Goal: Information Seeking & Learning: Learn about a topic

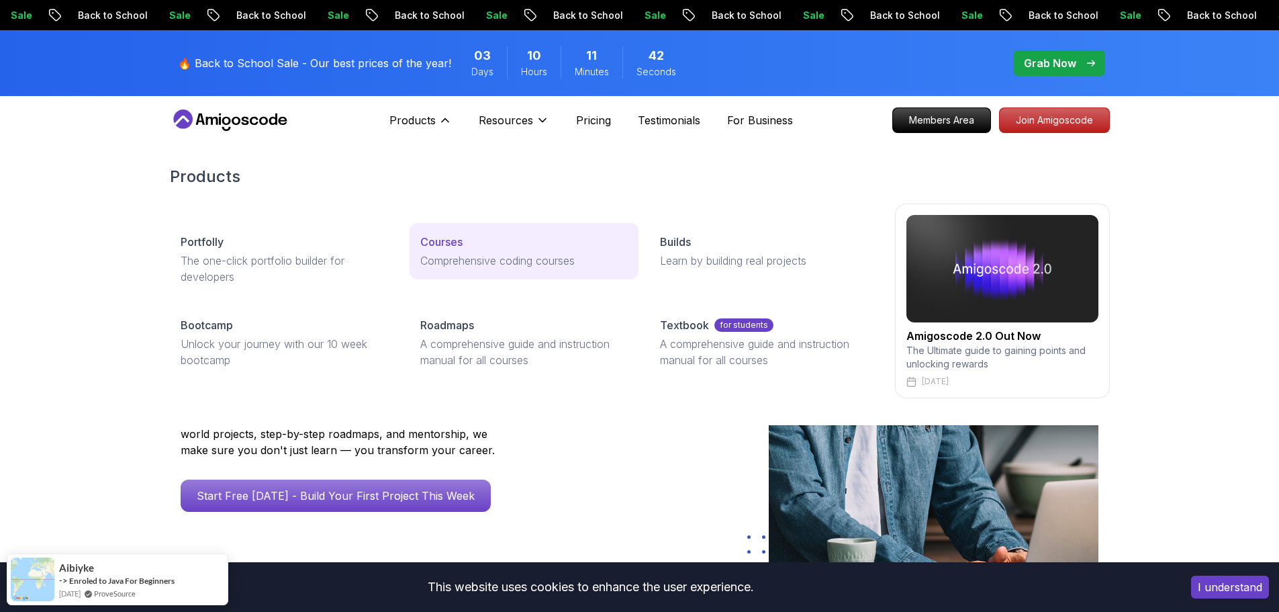
click at [471, 246] on div "Courses" at bounding box center [524, 242] width 208 height 16
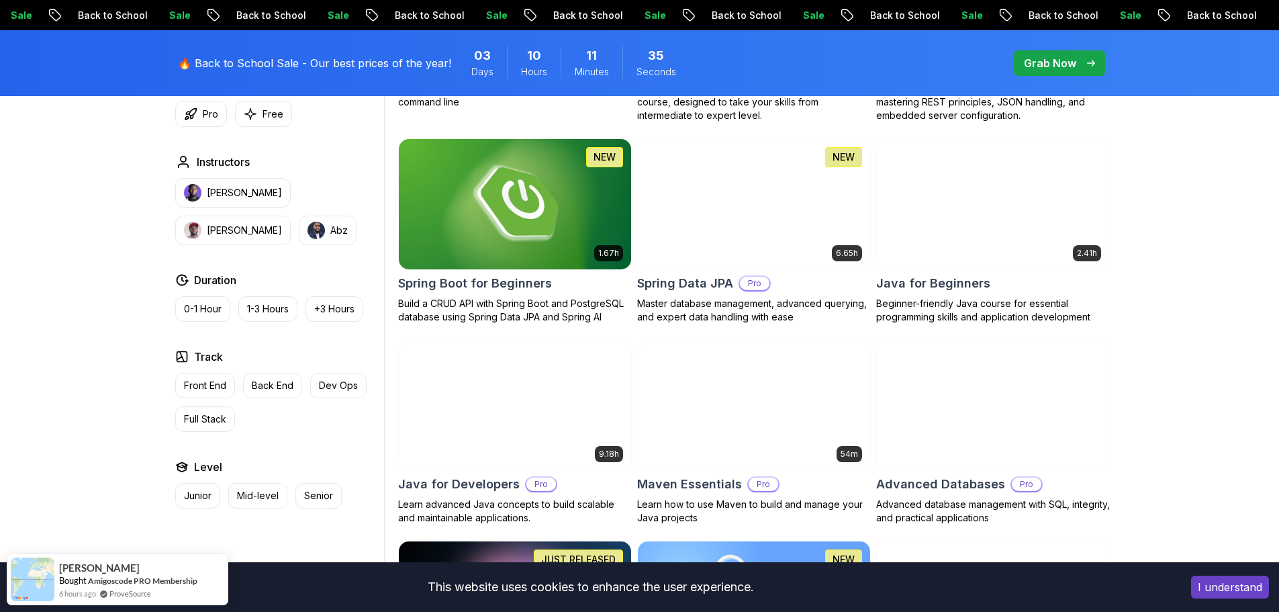
scroll to position [604, 0]
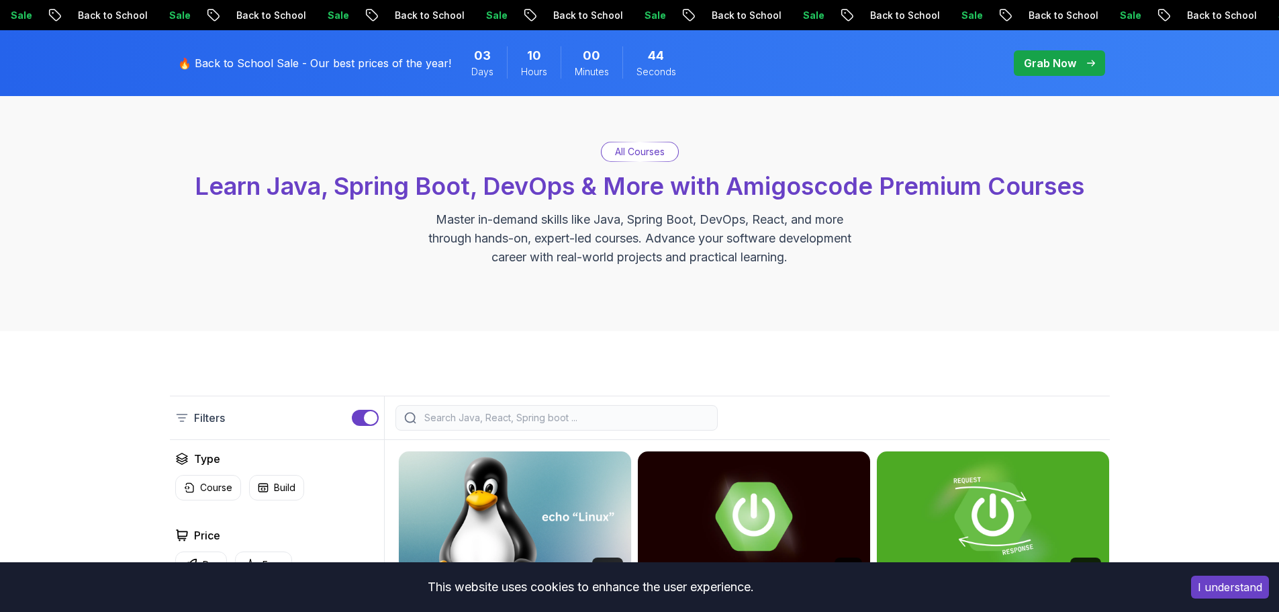
scroll to position [0, 0]
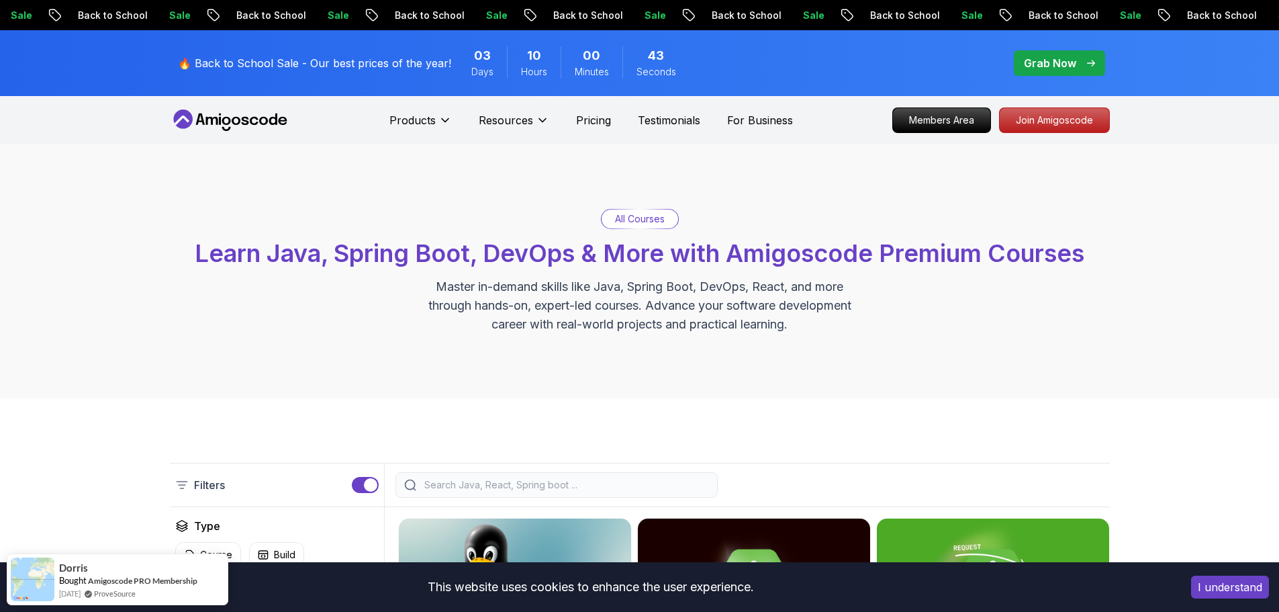
click at [939, 266] on span "Learn Java, Spring Boot, DevOps & More with Amigoscode Premium Courses" at bounding box center [640, 253] width 890 height 30
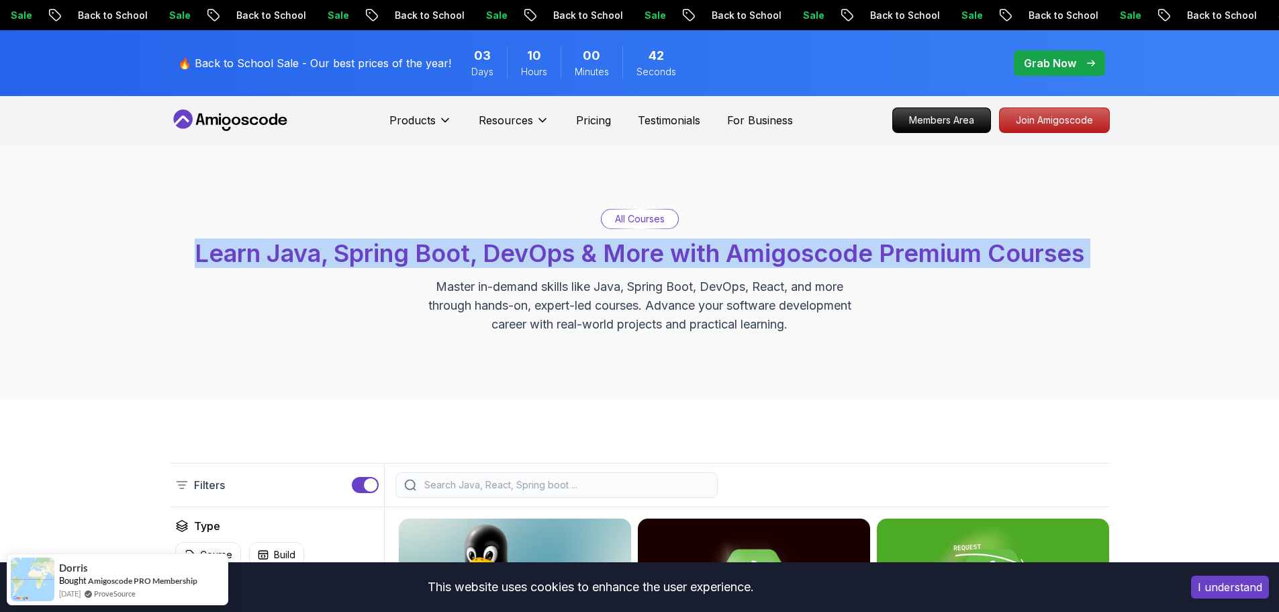
click at [939, 266] on span "Learn Java, Spring Boot, DevOps & More with Amigoscode Premium Courses" at bounding box center [640, 253] width 890 height 30
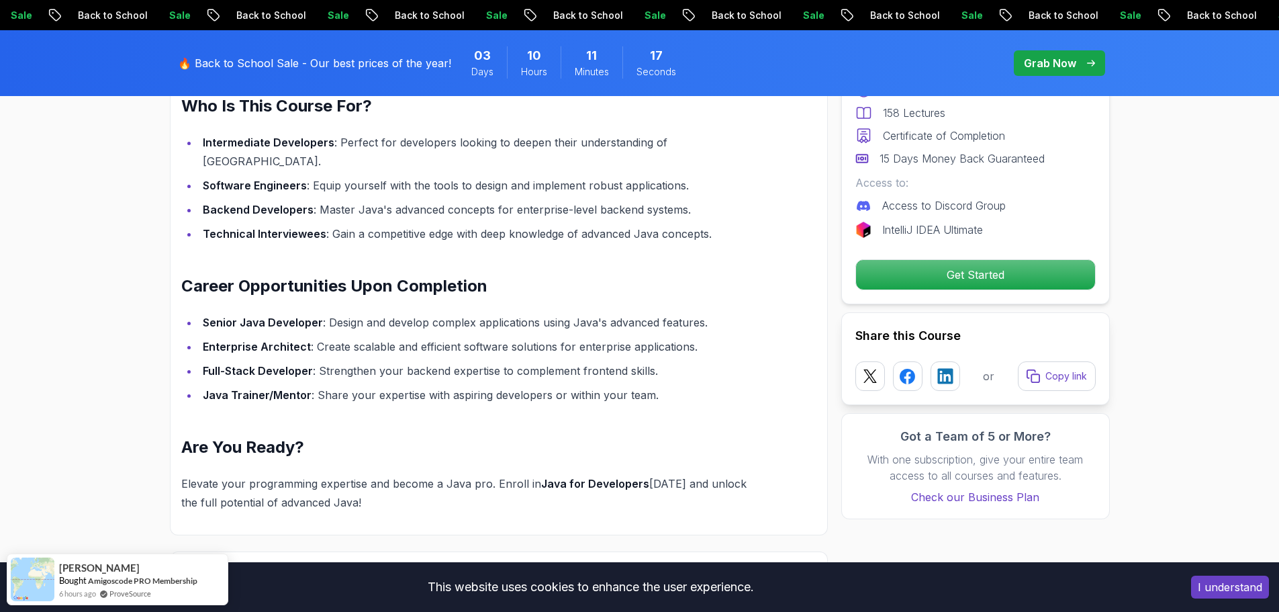
scroll to position [1410, 0]
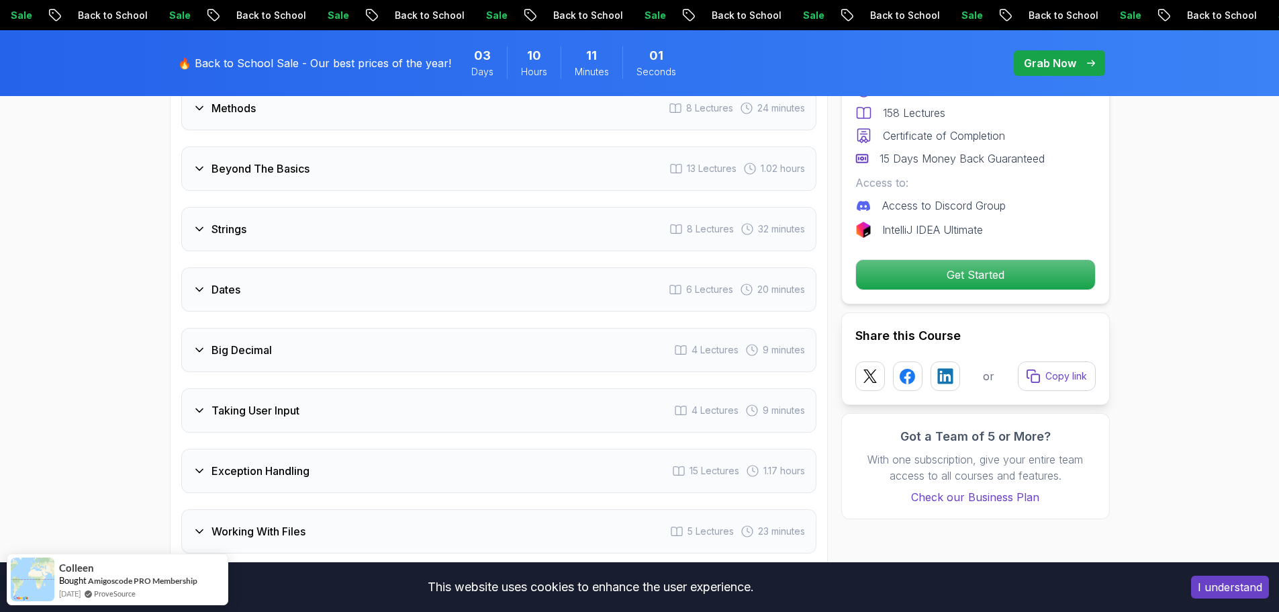
scroll to position [2418, 0]
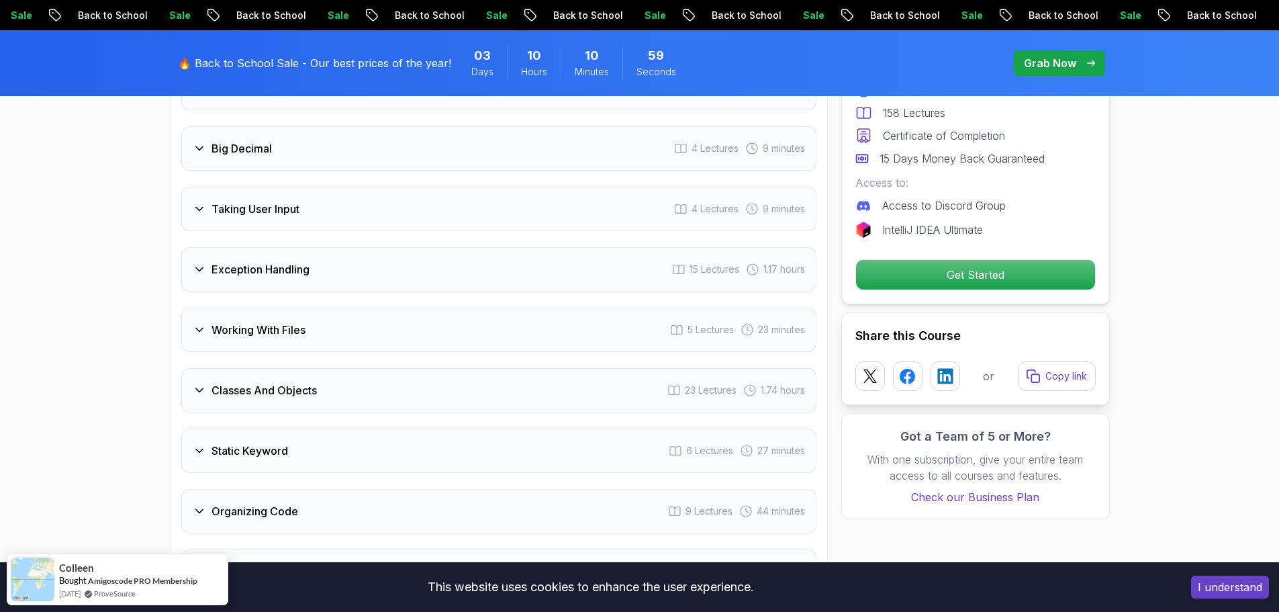
click at [218, 368] on div "Classes And Objects 23 Lectures 1.74 hours" at bounding box center [498, 390] width 635 height 44
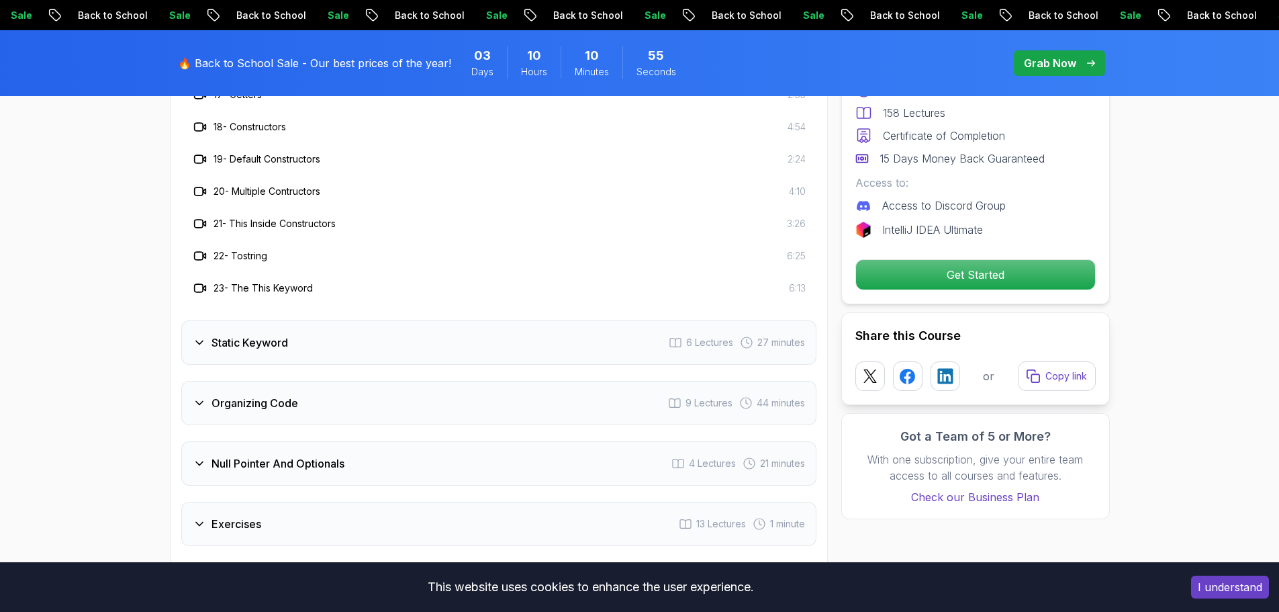
scroll to position [3226, 0]
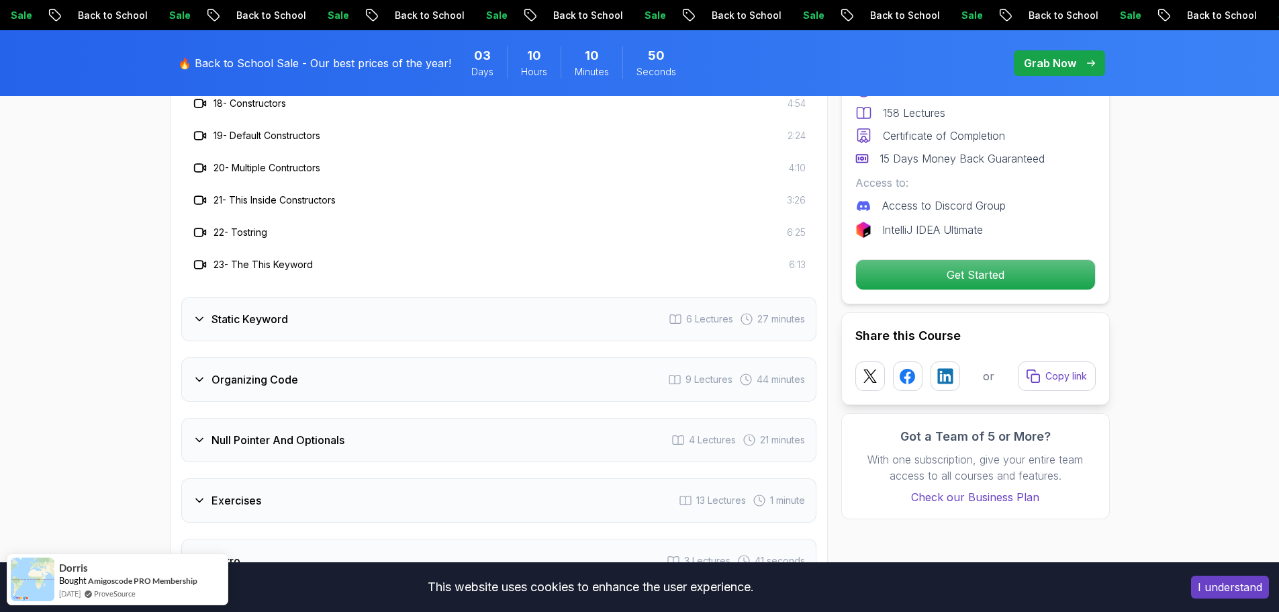
click at [310, 305] on div "Static Keyword 6 Lectures 27 minutes" at bounding box center [498, 319] width 635 height 44
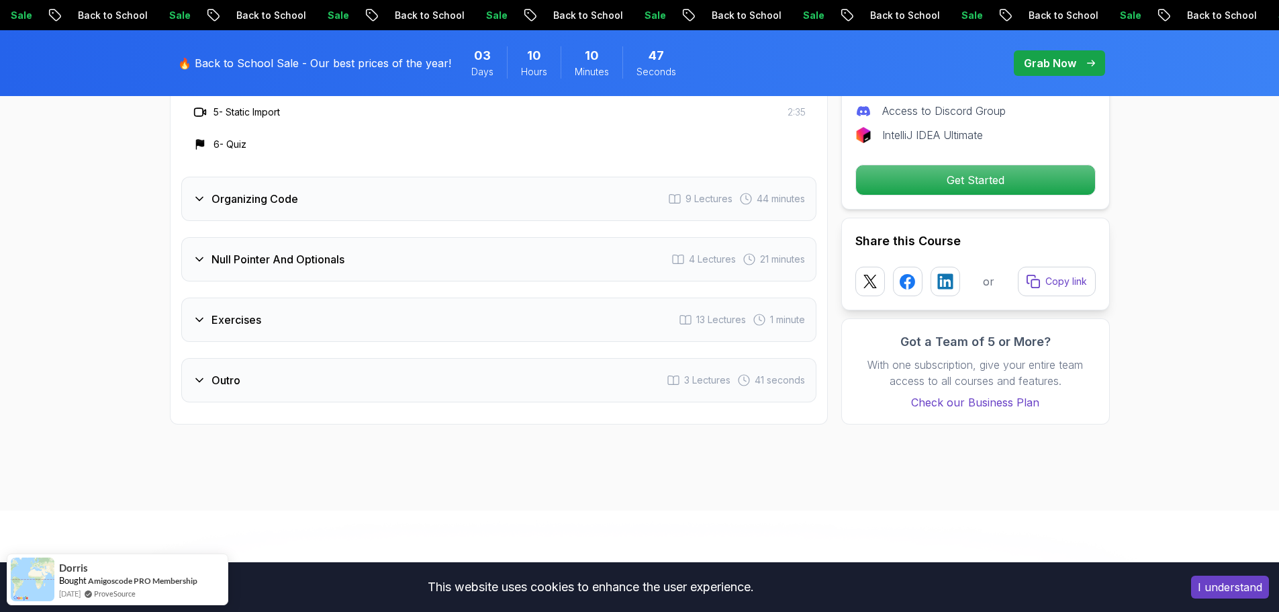
scroll to position [2756, 0]
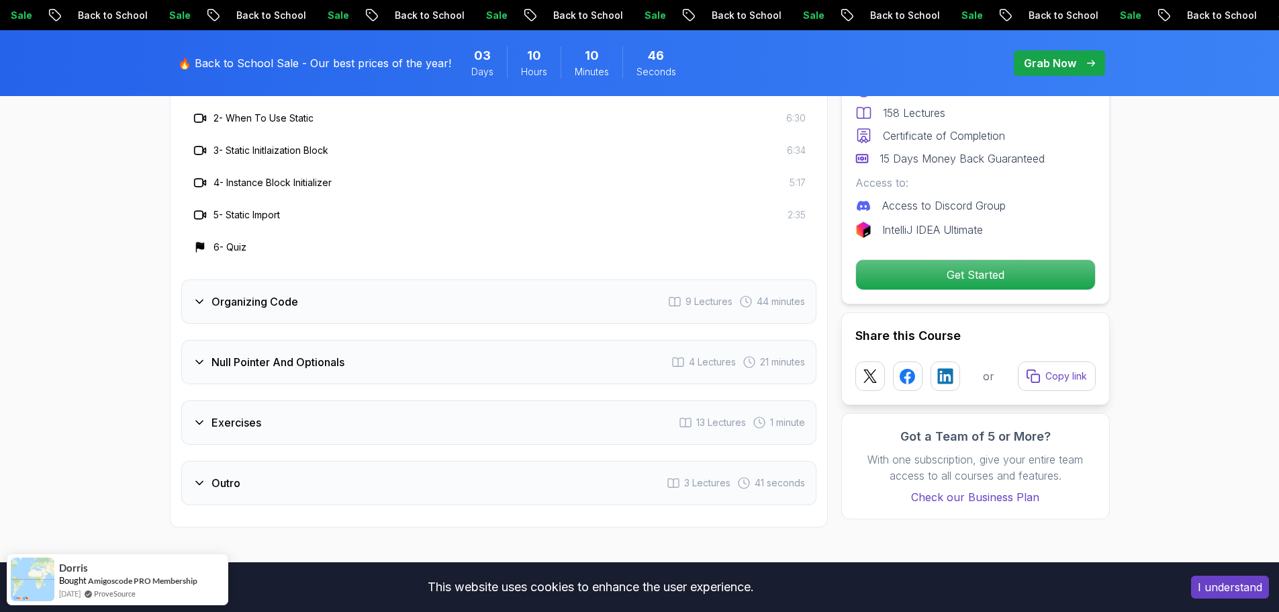
click at [210, 293] on div "Organizing Code" at bounding box center [245, 301] width 105 height 16
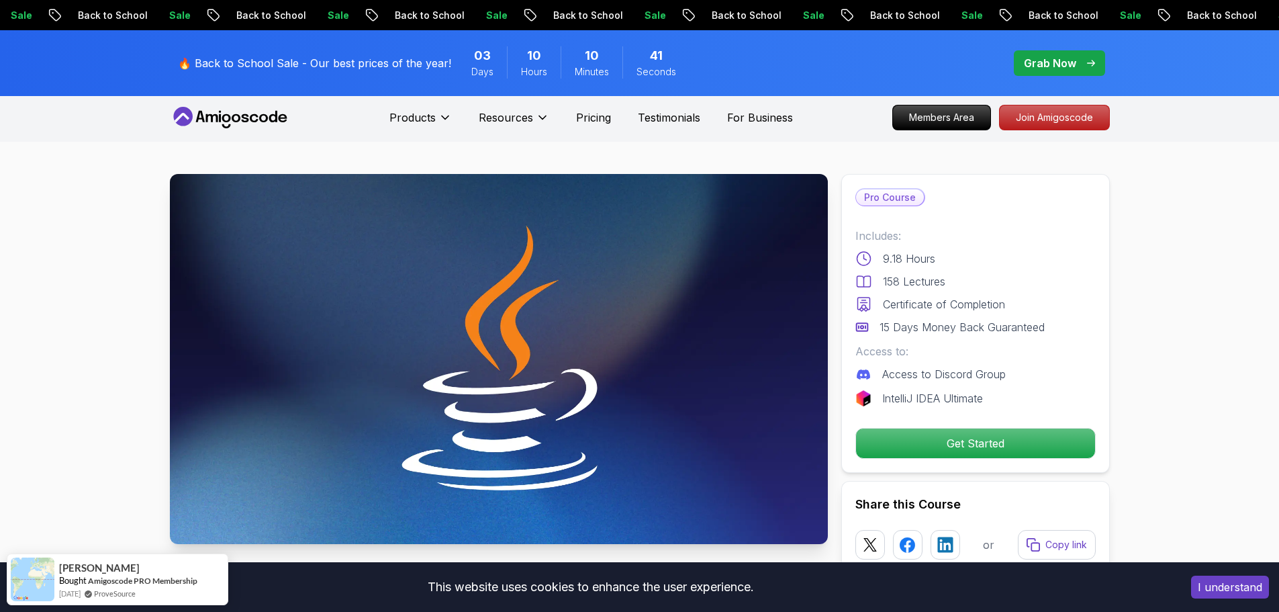
scroll to position [0, 0]
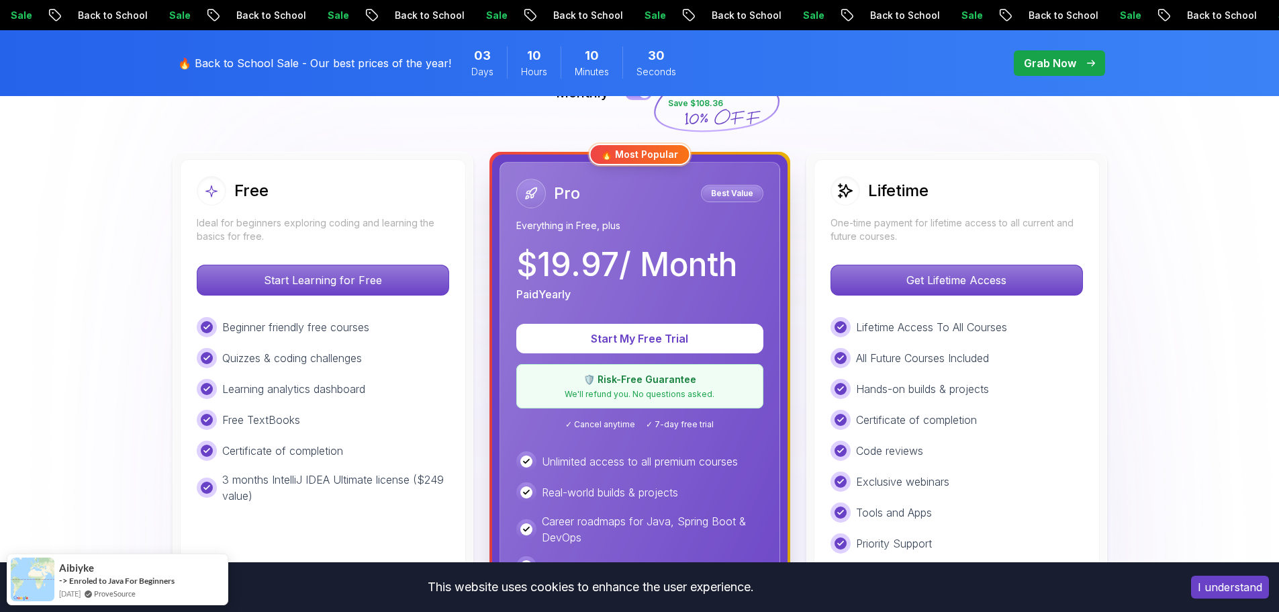
scroll to position [269, 0]
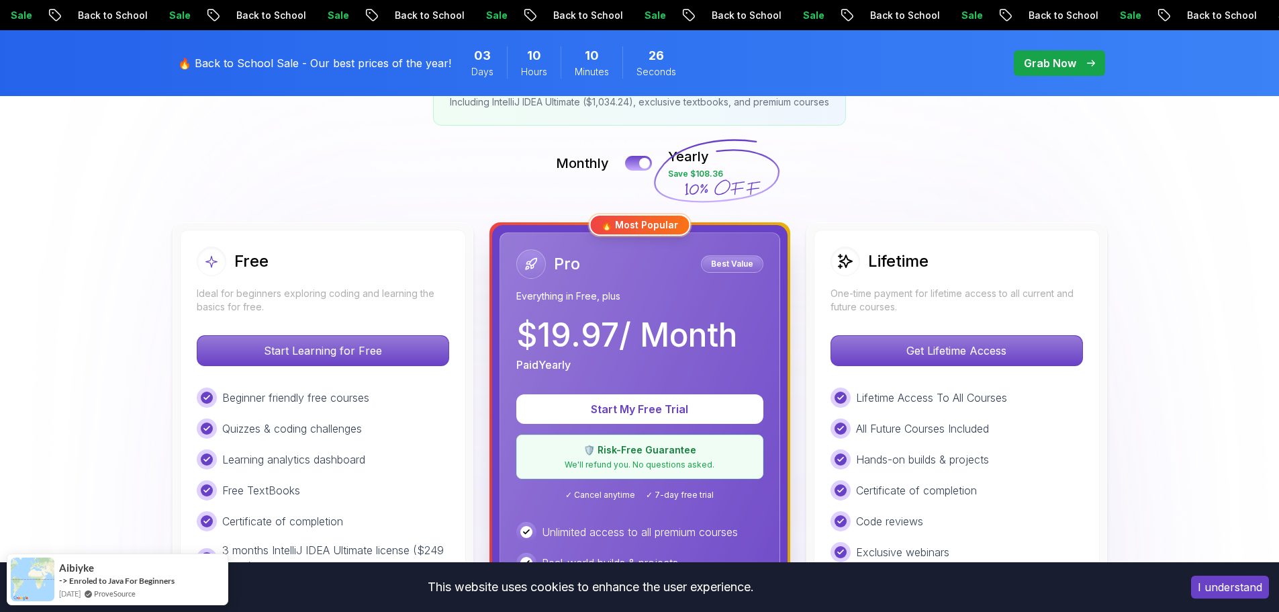
drag, startPoint x: 743, startPoint y: 187, endPoint x: 720, endPoint y: 182, distance: 24.1
click at [720, 182] on icon at bounding box center [716, 171] width 129 height 118
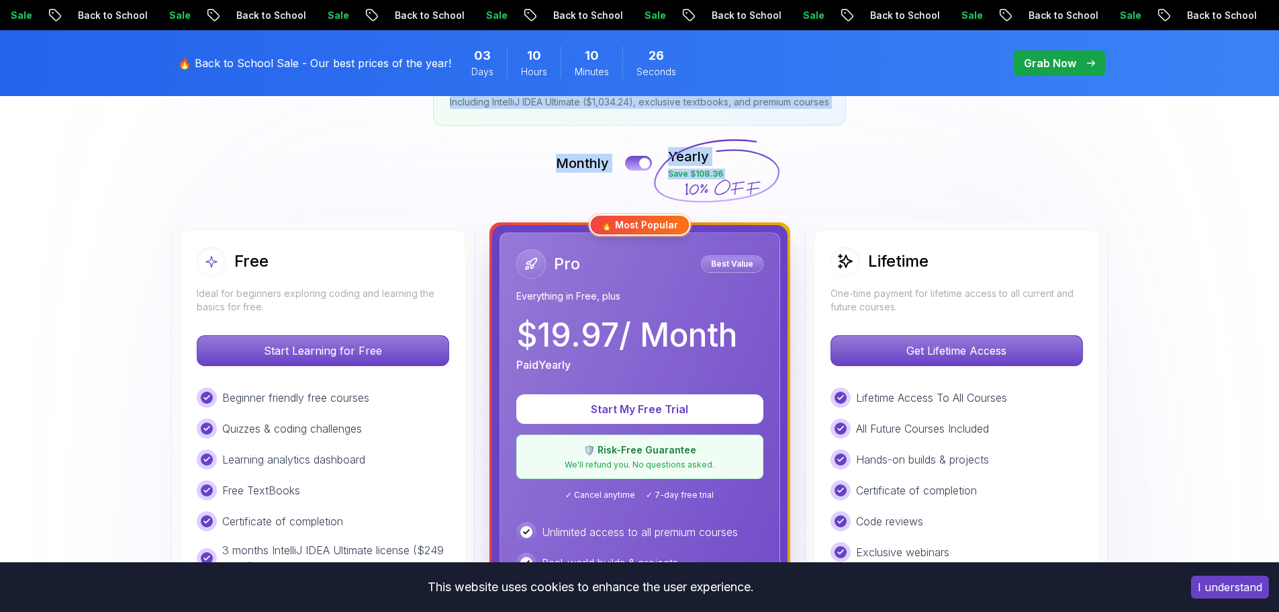
drag, startPoint x: 728, startPoint y: 185, endPoint x: 783, endPoint y: 189, distance: 55.2
click at [739, 179] on icon at bounding box center [716, 171] width 129 height 118
